Goal: Transaction & Acquisition: Purchase product/service

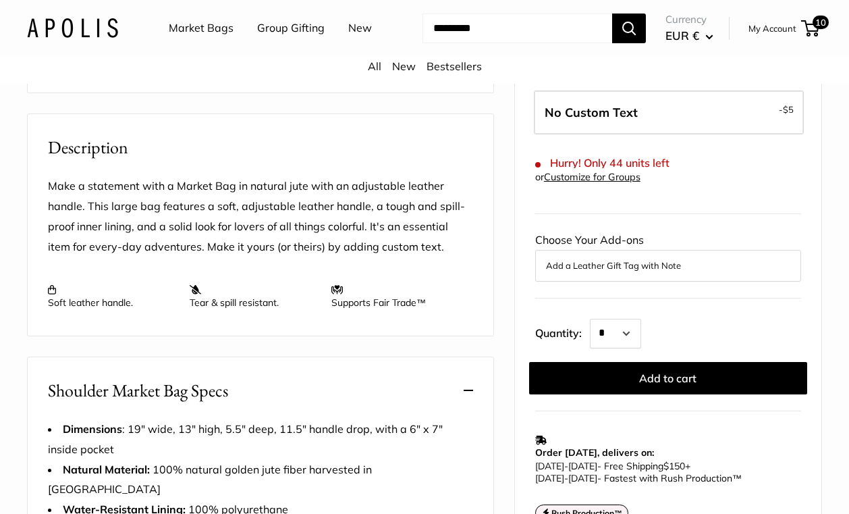
scroll to position [437, 0]
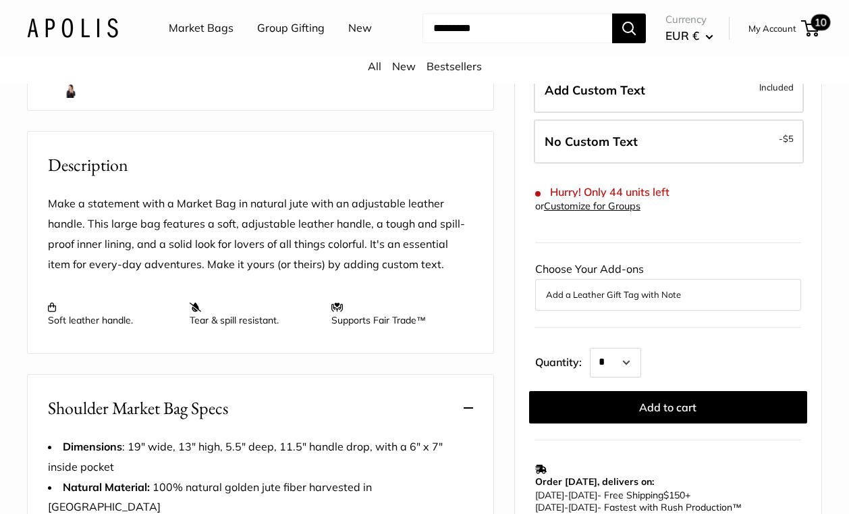
click at [811, 26] on span "10" at bounding box center [810, 28] width 18 height 16
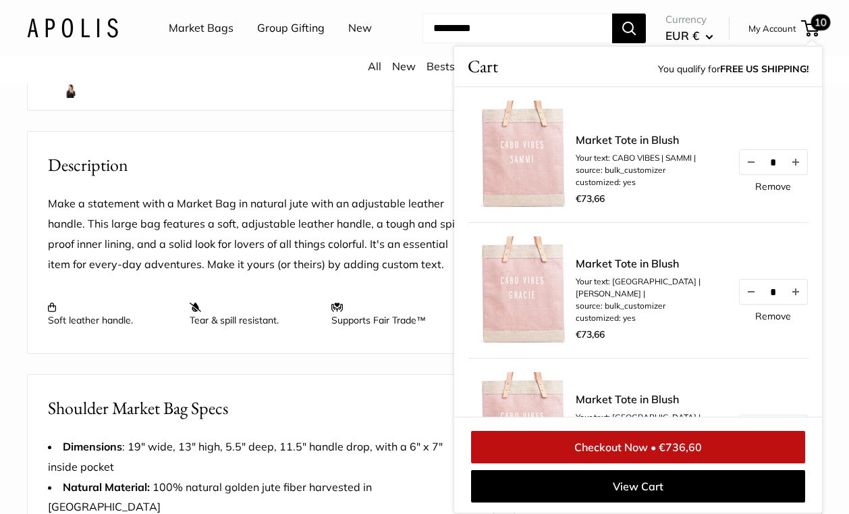
click at [811, 28] on span "10" at bounding box center [810, 28] width 18 height 16
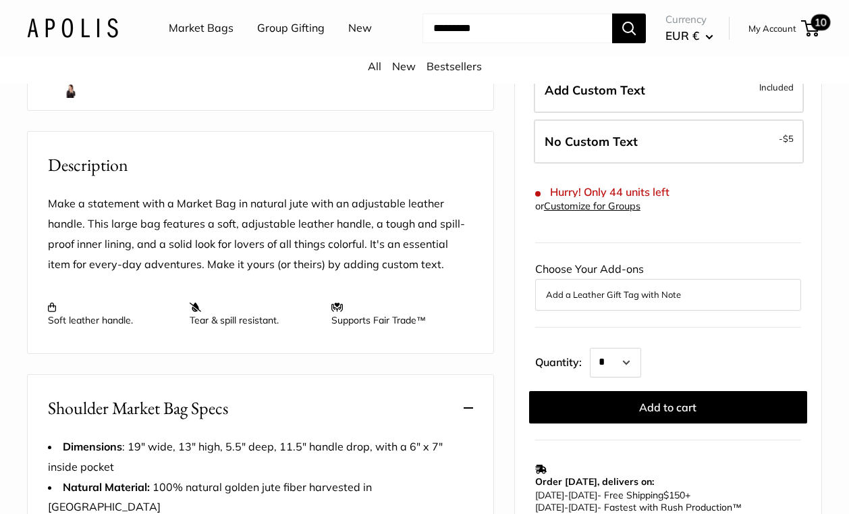
click at [811, 28] on span "10" at bounding box center [810, 28] width 18 height 16
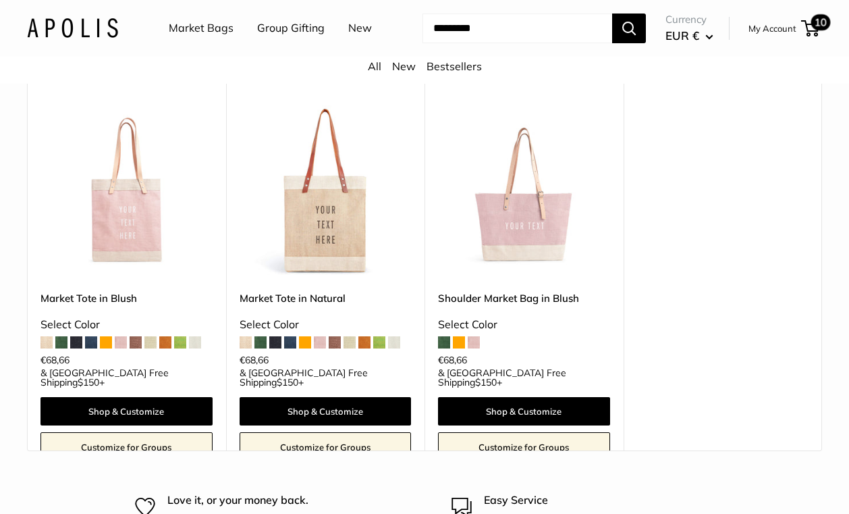
click at [818, 27] on span "10" at bounding box center [821, 22] width 20 height 16
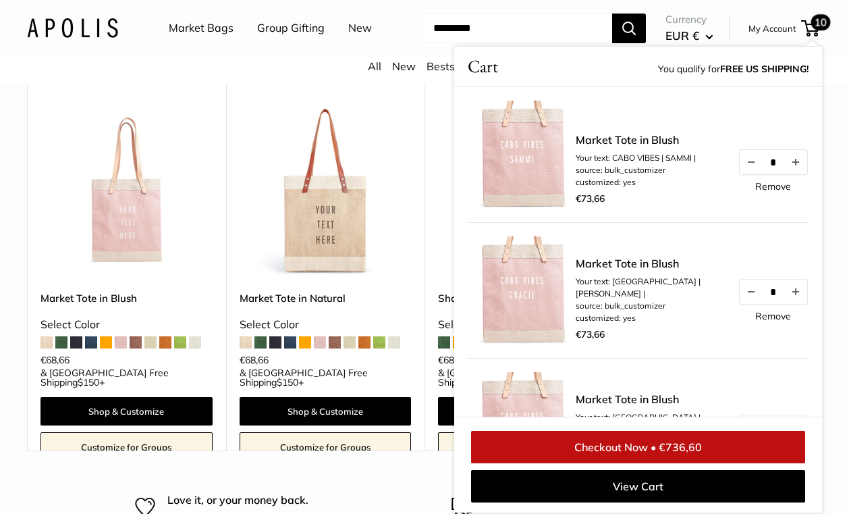
click at [765, 189] on link "Remove" at bounding box center [773, 186] width 36 height 9
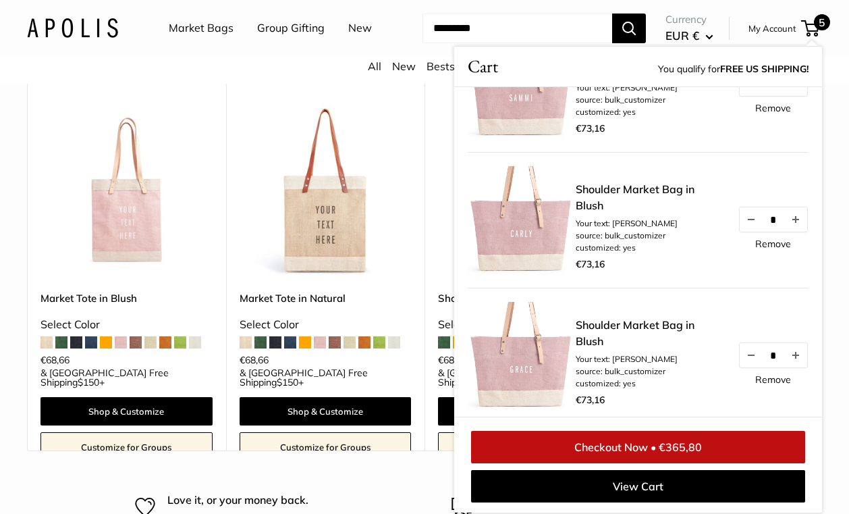
scroll to position [78, 0]
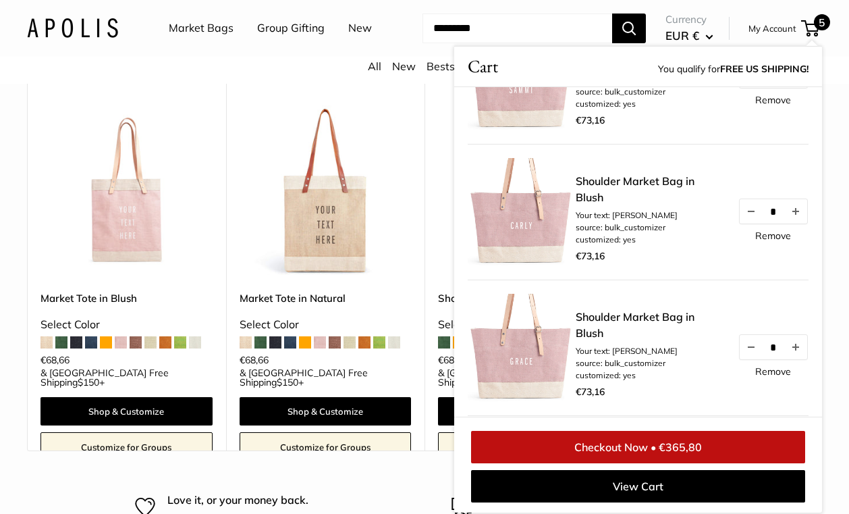
click at [636, 450] on link "Checkout Now • €365,80" at bounding box center [638, 447] width 334 height 32
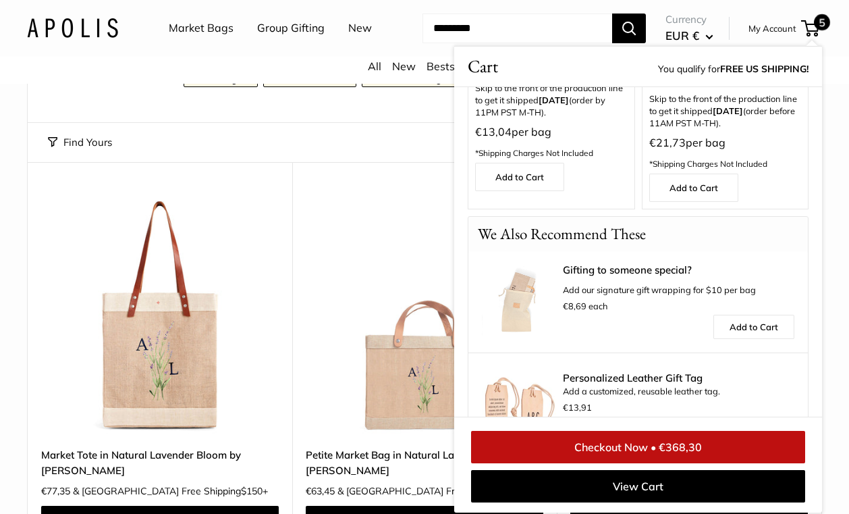
scroll to position [745, 0]
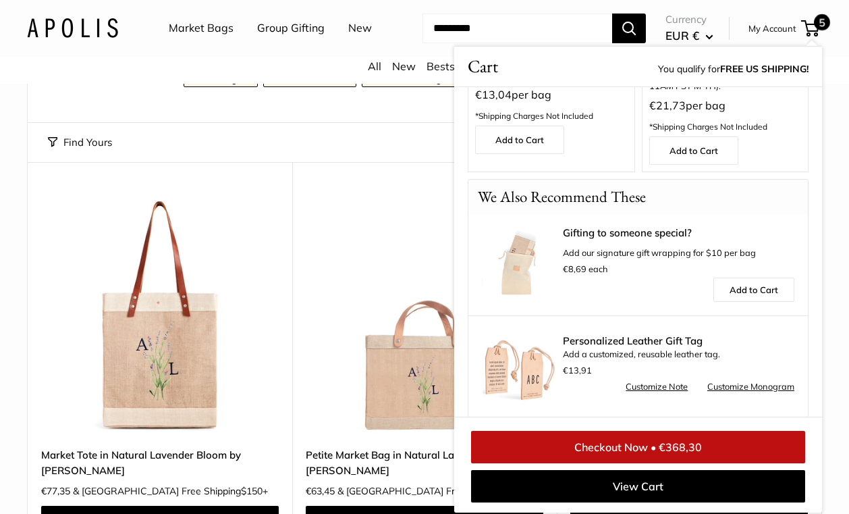
click at [641, 451] on link "Checkout Now • €368,30" at bounding box center [638, 447] width 334 height 32
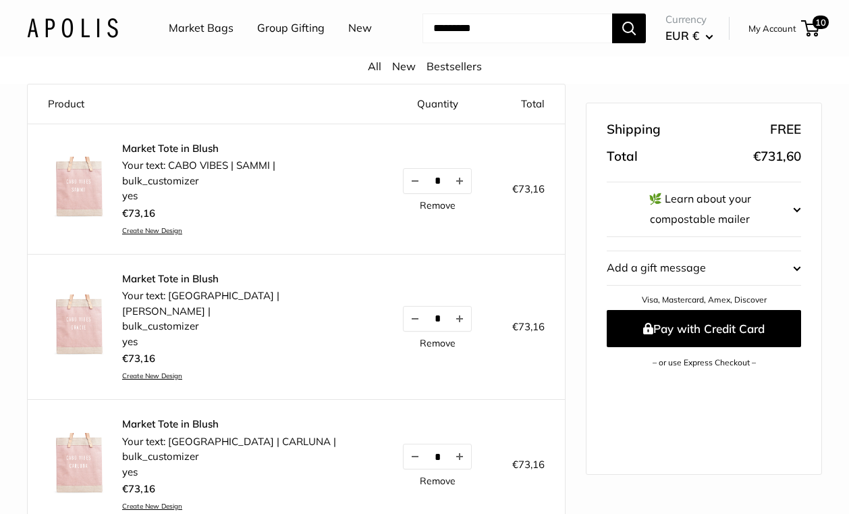
scroll to position [118, 0]
click at [420, 206] on link "Remove" at bounding box center [438, 204] width 36 height 9
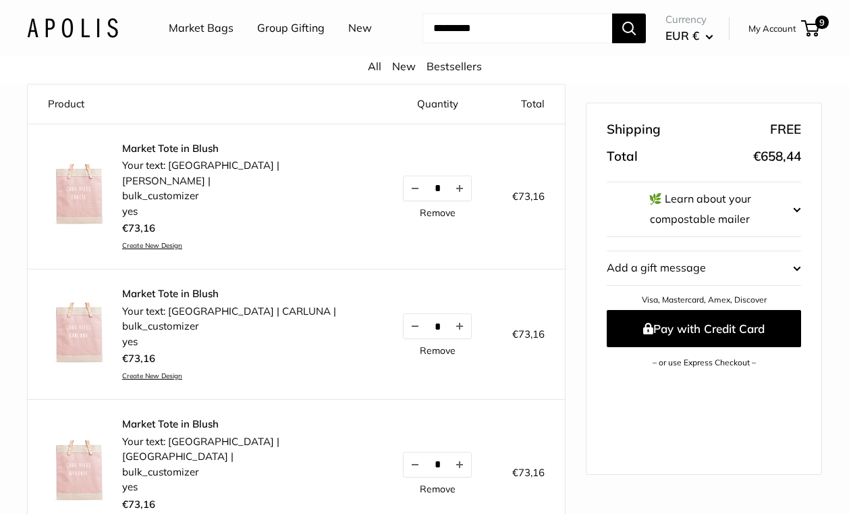
click at [420, 208] on link "Remove" at bounding box center [438, 212] width 36 height 9
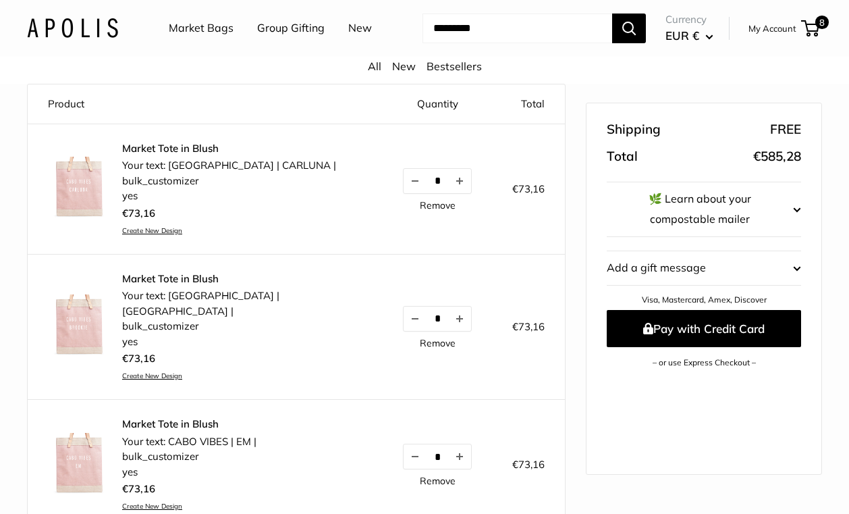
click at [420, 200] on link "Remove" at bounding box center [438, 204] width 36 height 9
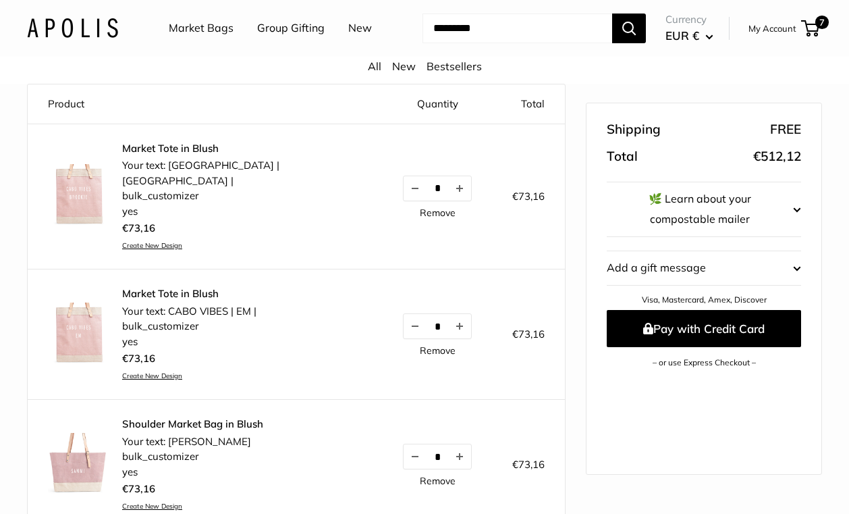
click at [420, 208] on link "Remove" at bounding box center [438, 212] width 36 height 9
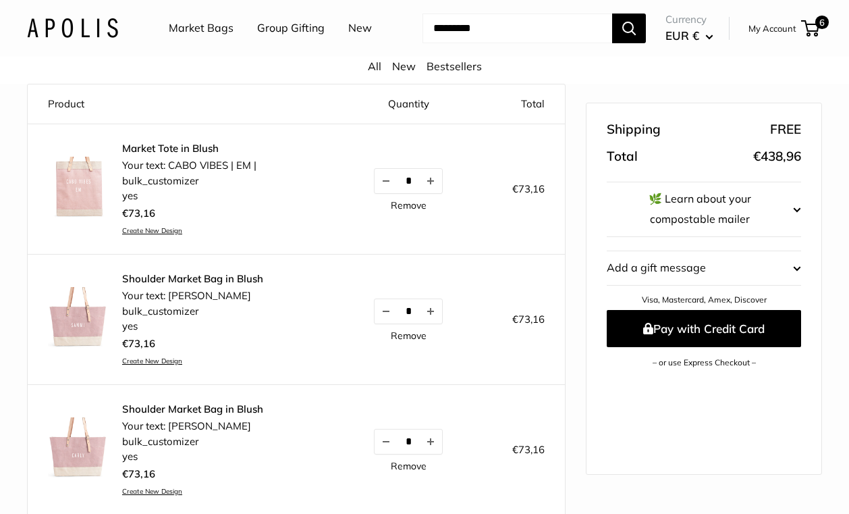
click at [411, 203] on link "Remove" at bounding box center [409, 204] width 36 height 9
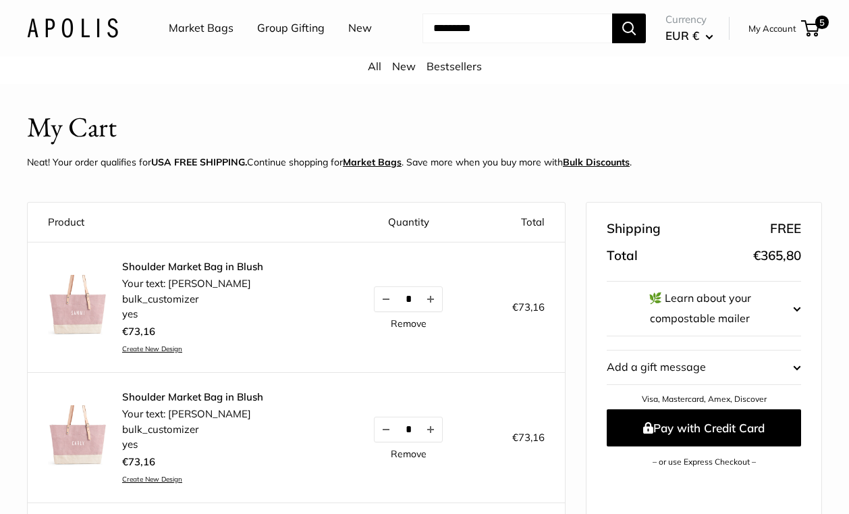
scroll to position [0, 0]
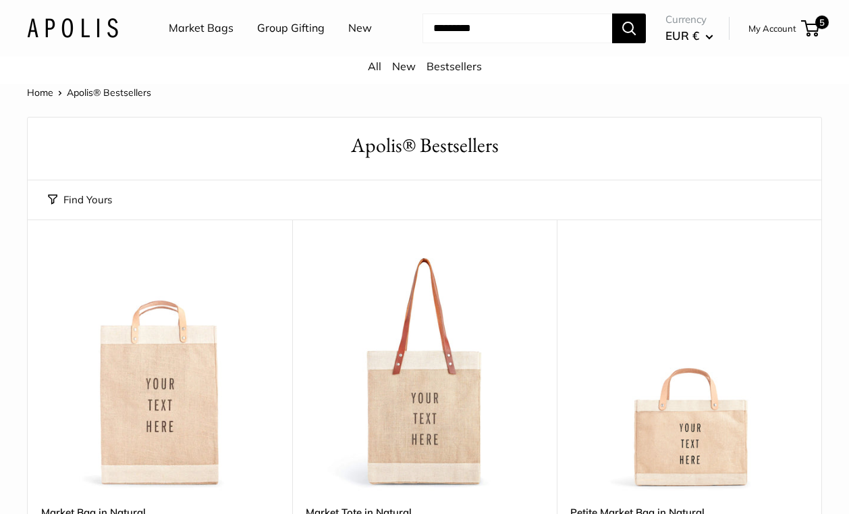
click at [707, 38] on button "EUR €" at bounding box center [690, 36] width 48 height 22
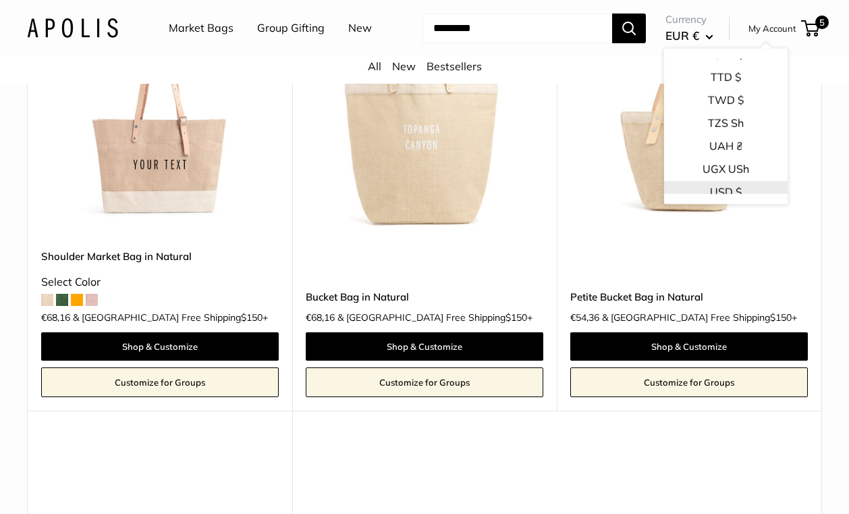
scroll to position [2082, 0]
click at [703, 173] on button "USD $" at bounding box center [726, 184] width 124 height 23
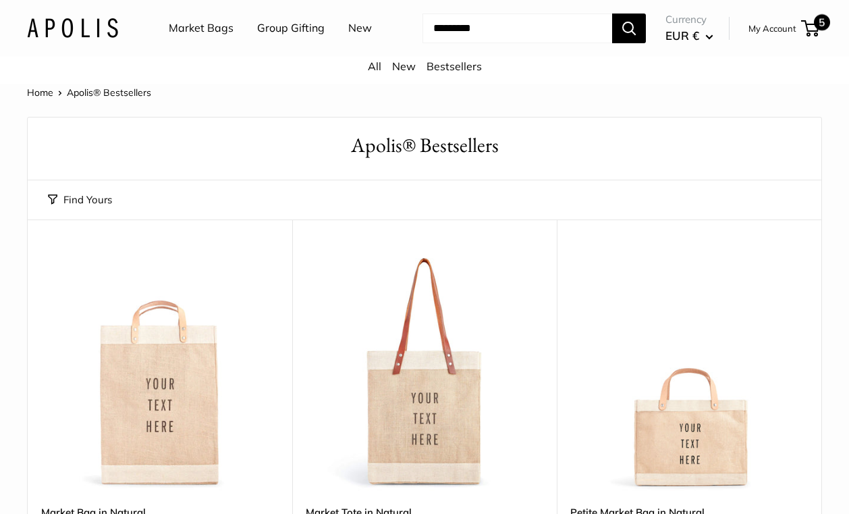
click at [826, 25] on span "5" at bounding box center [822, 22] width 16 height 16
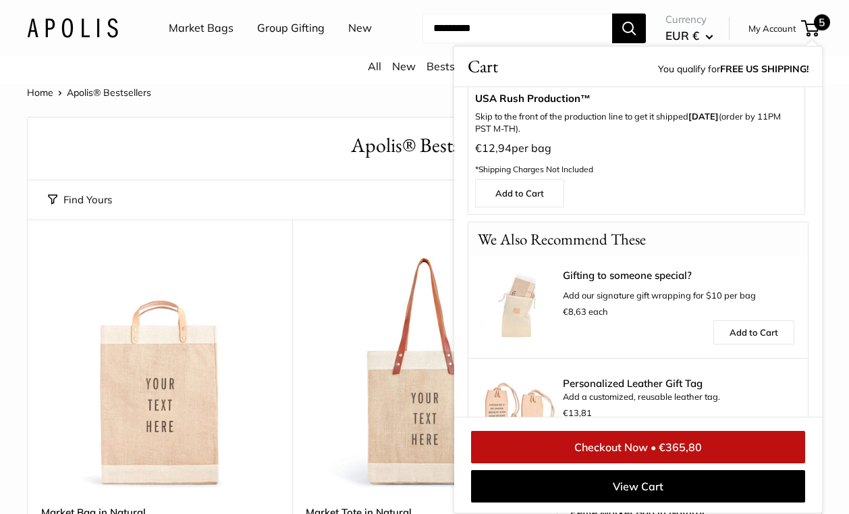
scroll to position [680, 0]
click at [625, 448] on link "Checkout Now • €365,80" at bounding box center [638, 447] width 334 height 32
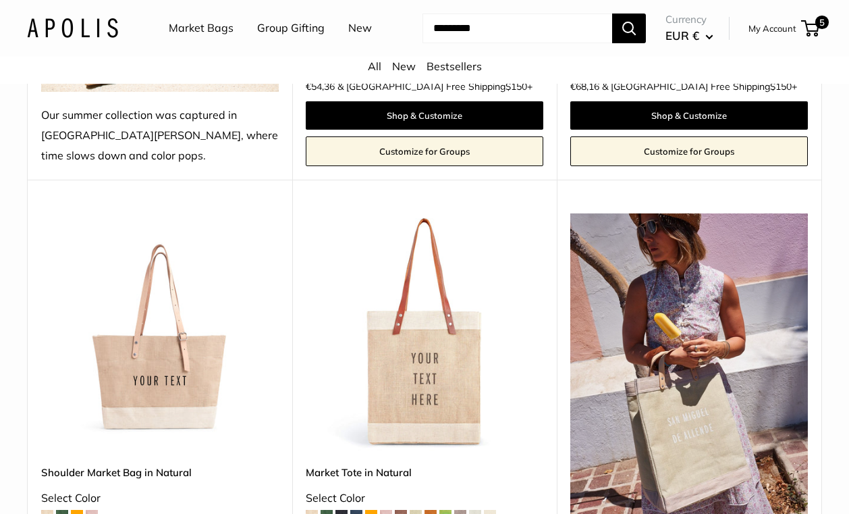
scroll to position [533, 0]
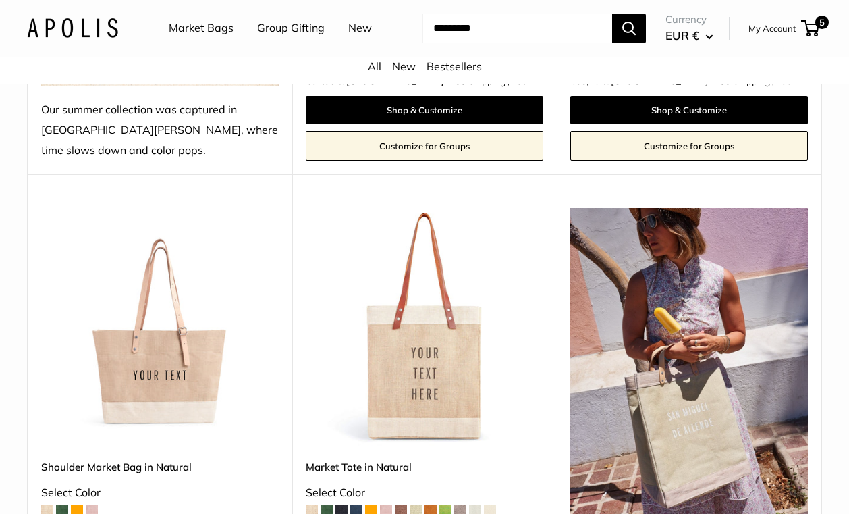
click at [0, 0] on img at bounding box center [0, 0] width 0 height 0
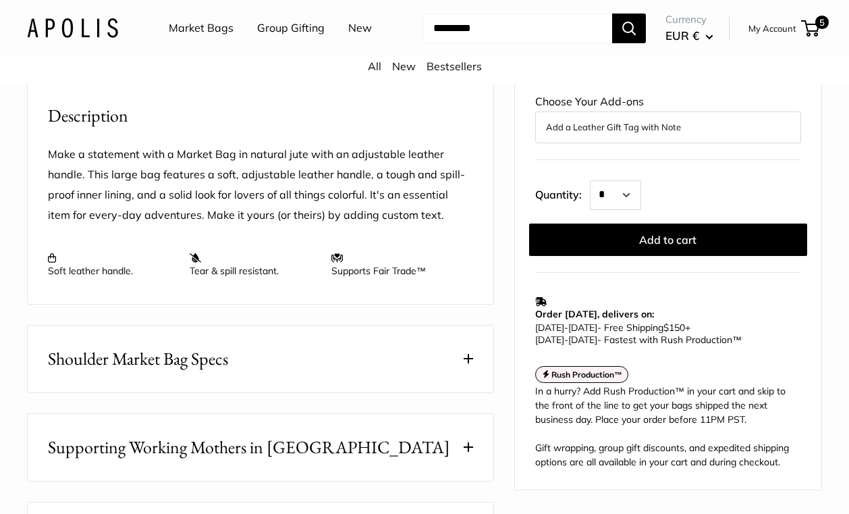
scroll to position [488, 0]
